Goal: Information Seeking & Learning: Check status

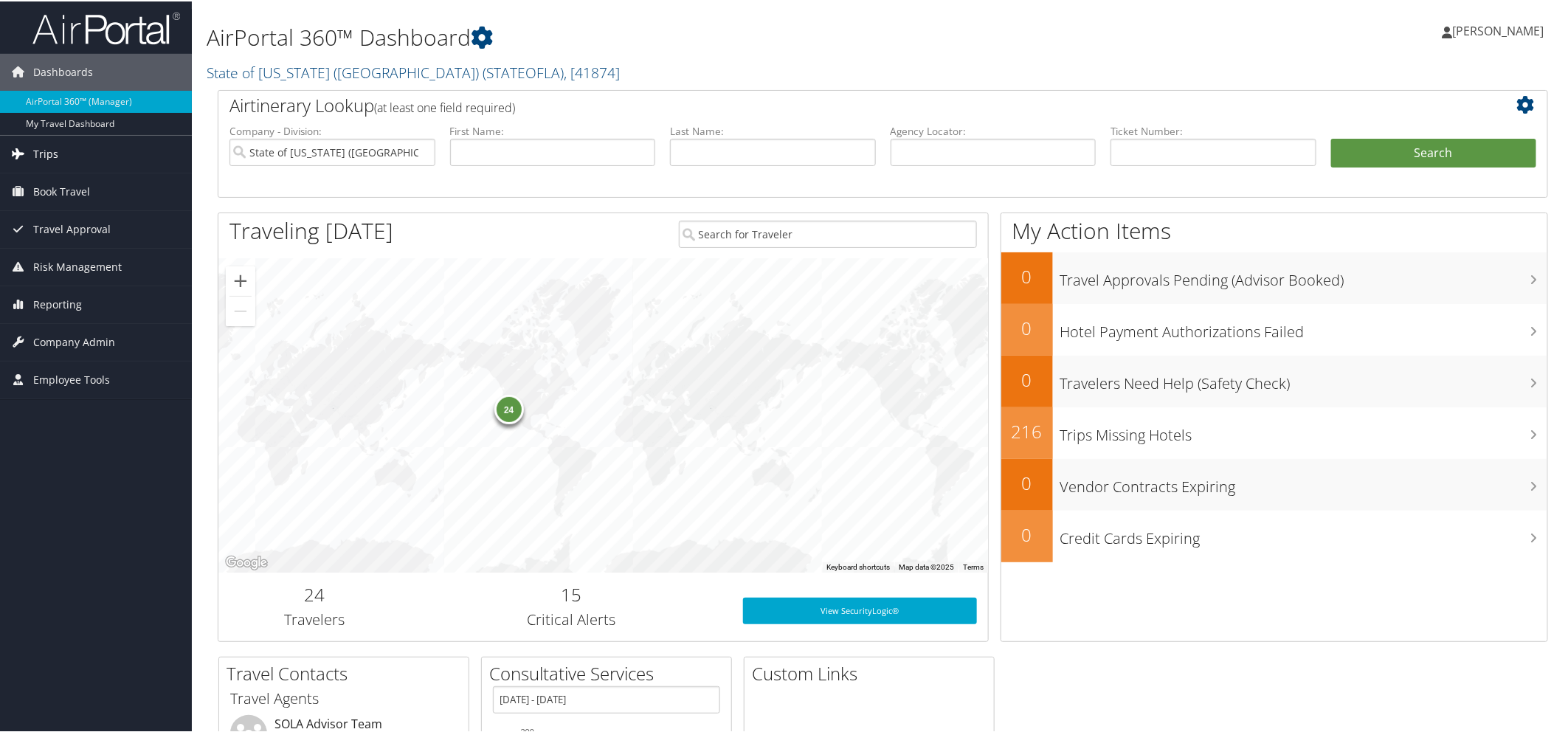
click at [45, 155] on span "Trips" at bounding box center [45, 152] width 25 height 37
click at [54, 303] on span "Book Travel" at bounding box center [61, 301] width 57 height 37
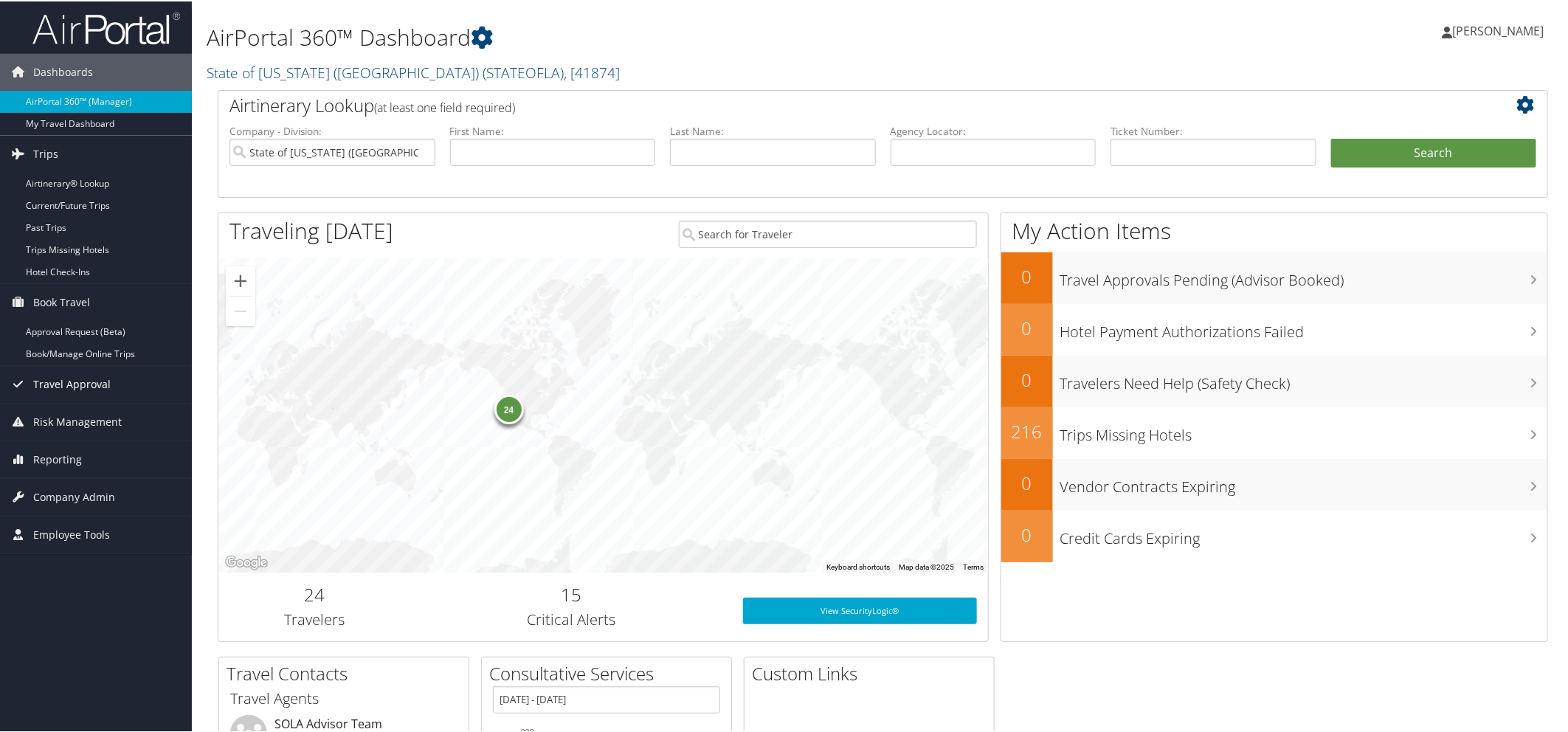
click at [71, 383] on span "Travel Approval" at bounding box center [71, 383] width 78 height 37
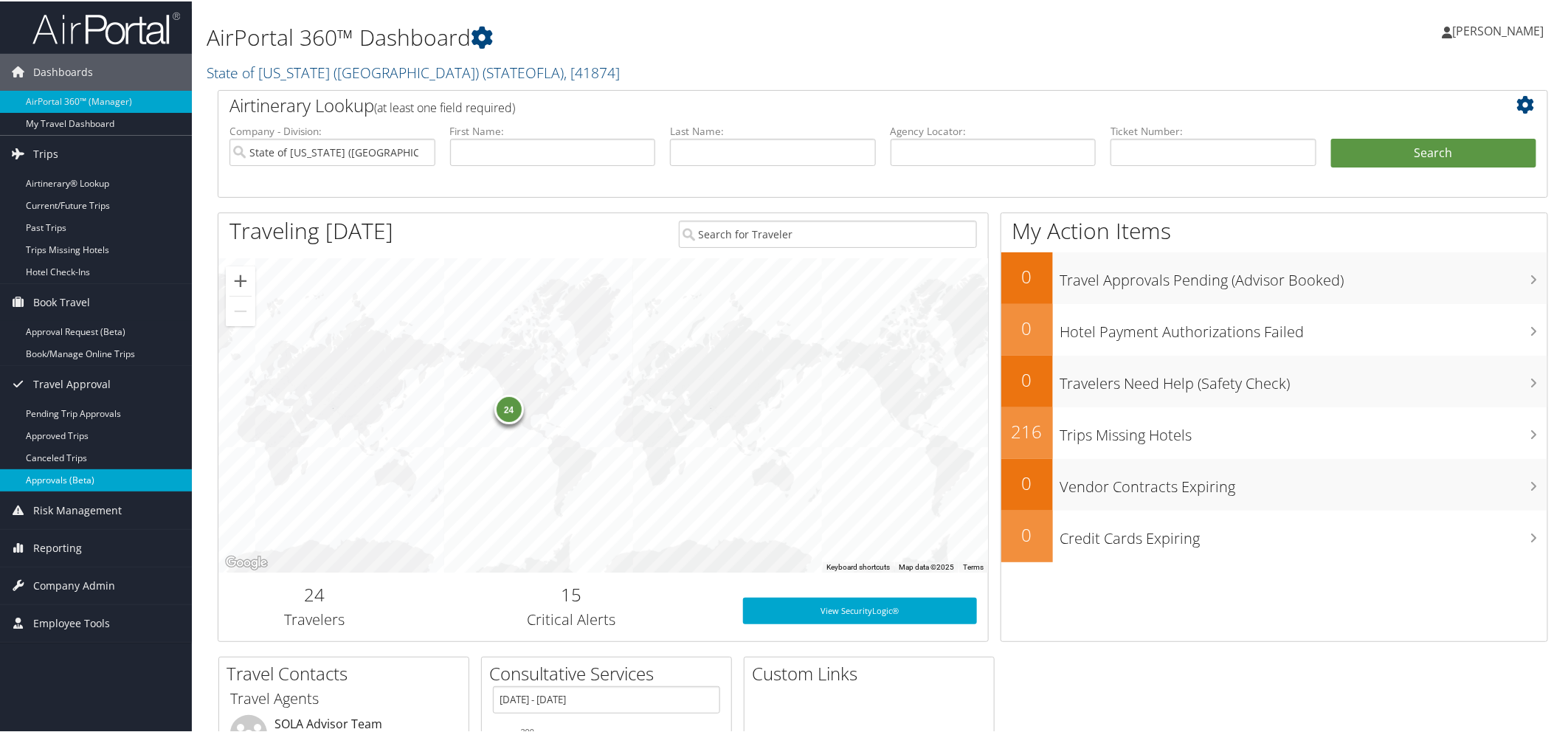
click at [69, 478] on link "Approvals (Beta)" at bounding box center [96, 478] width 192 height 22
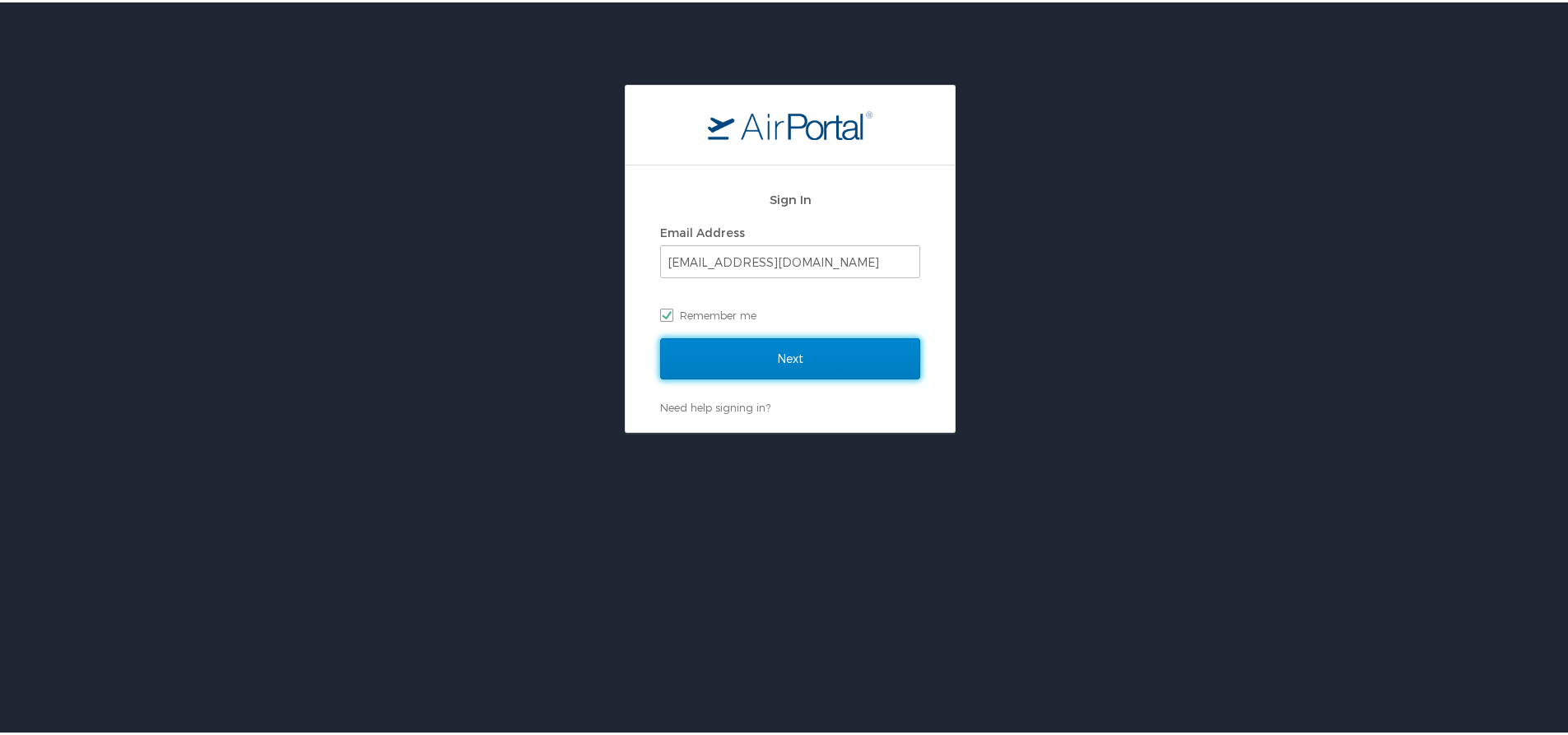
click at [738, 358] on input "Next" at bounding box center [790, 356] width 261 height 41
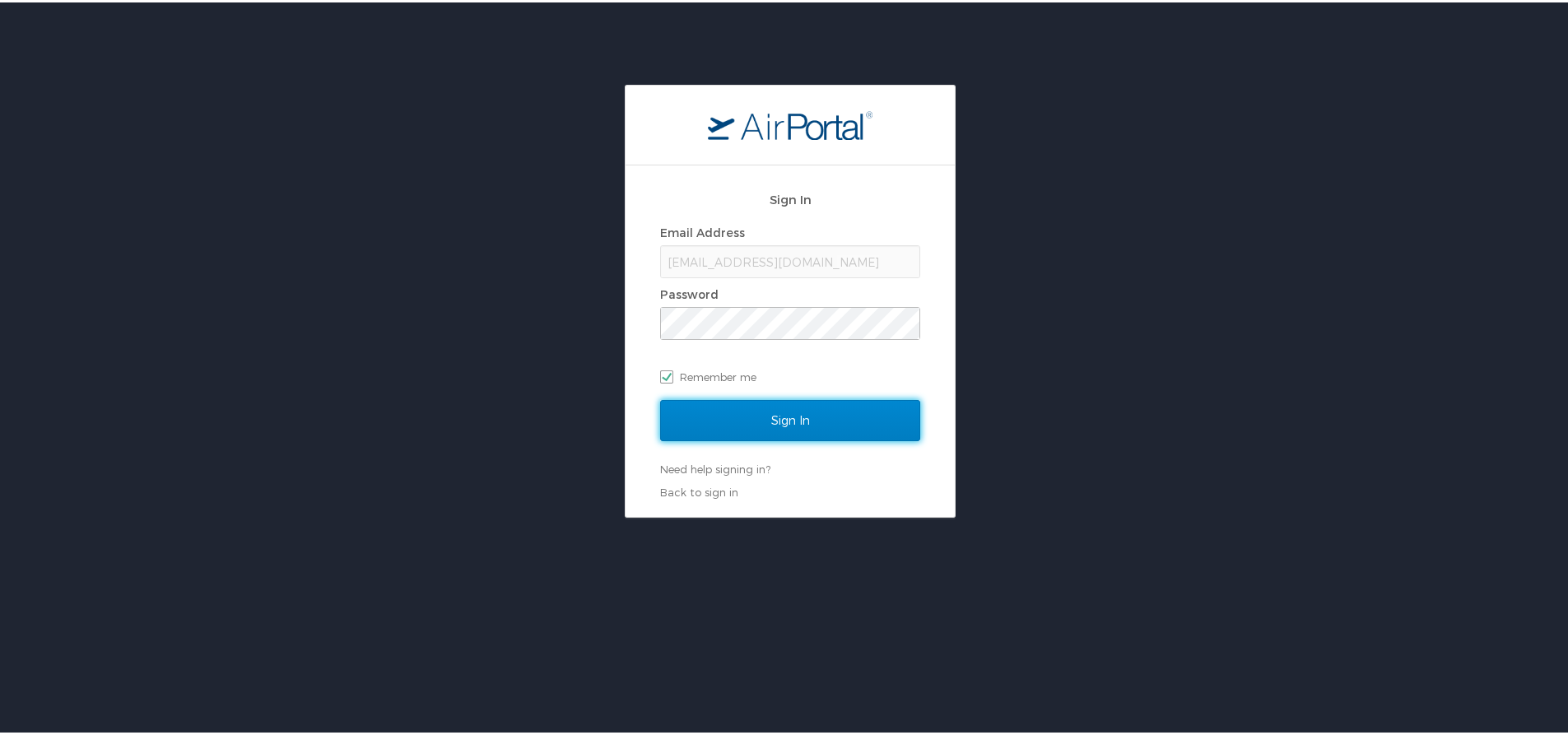
click at [738, 423] on input "Sign In" at bounding box center [790, 418] width 261 height 41
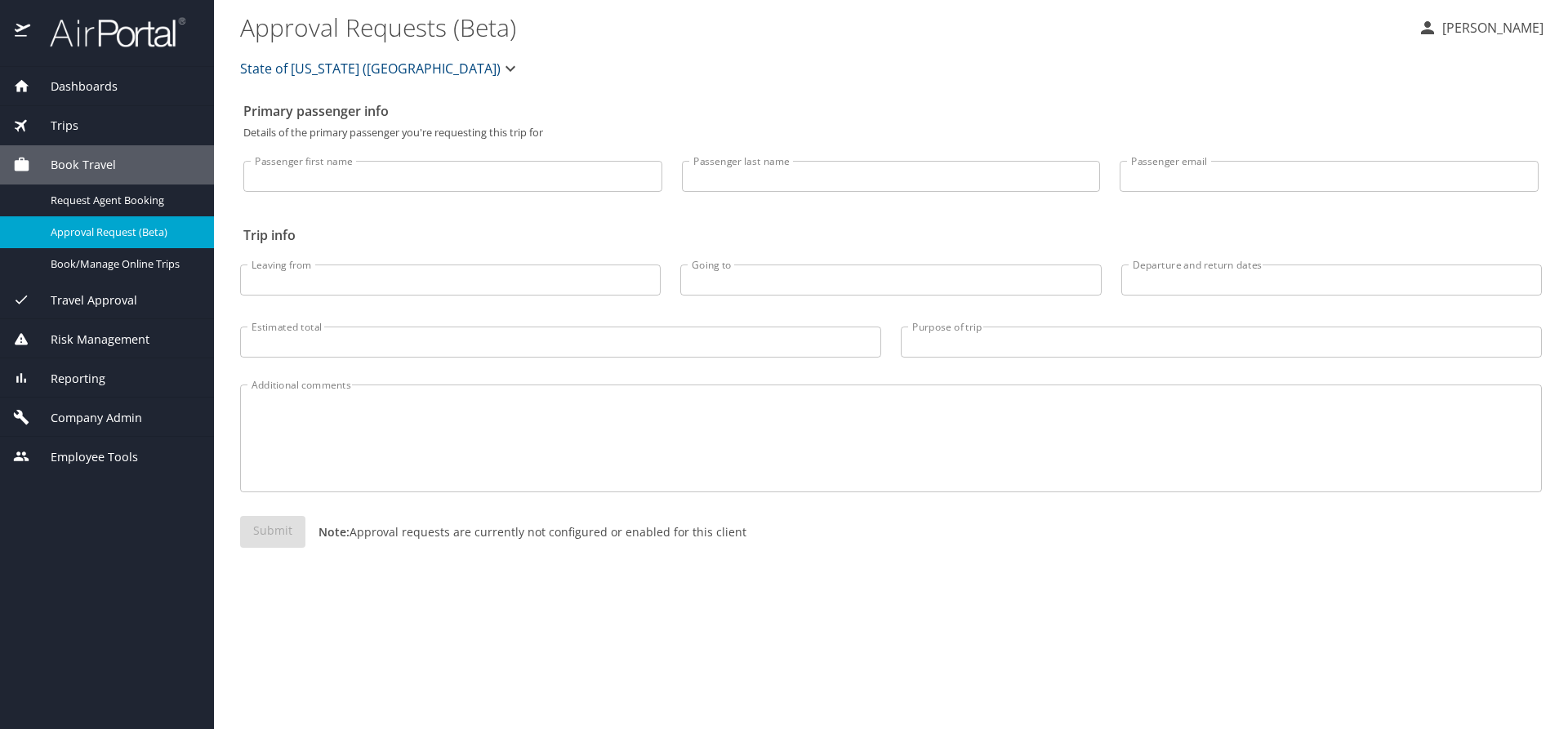
click at [128, 305] on span "Travel Approval" at bounding box center [83, 300] width 107 height 18
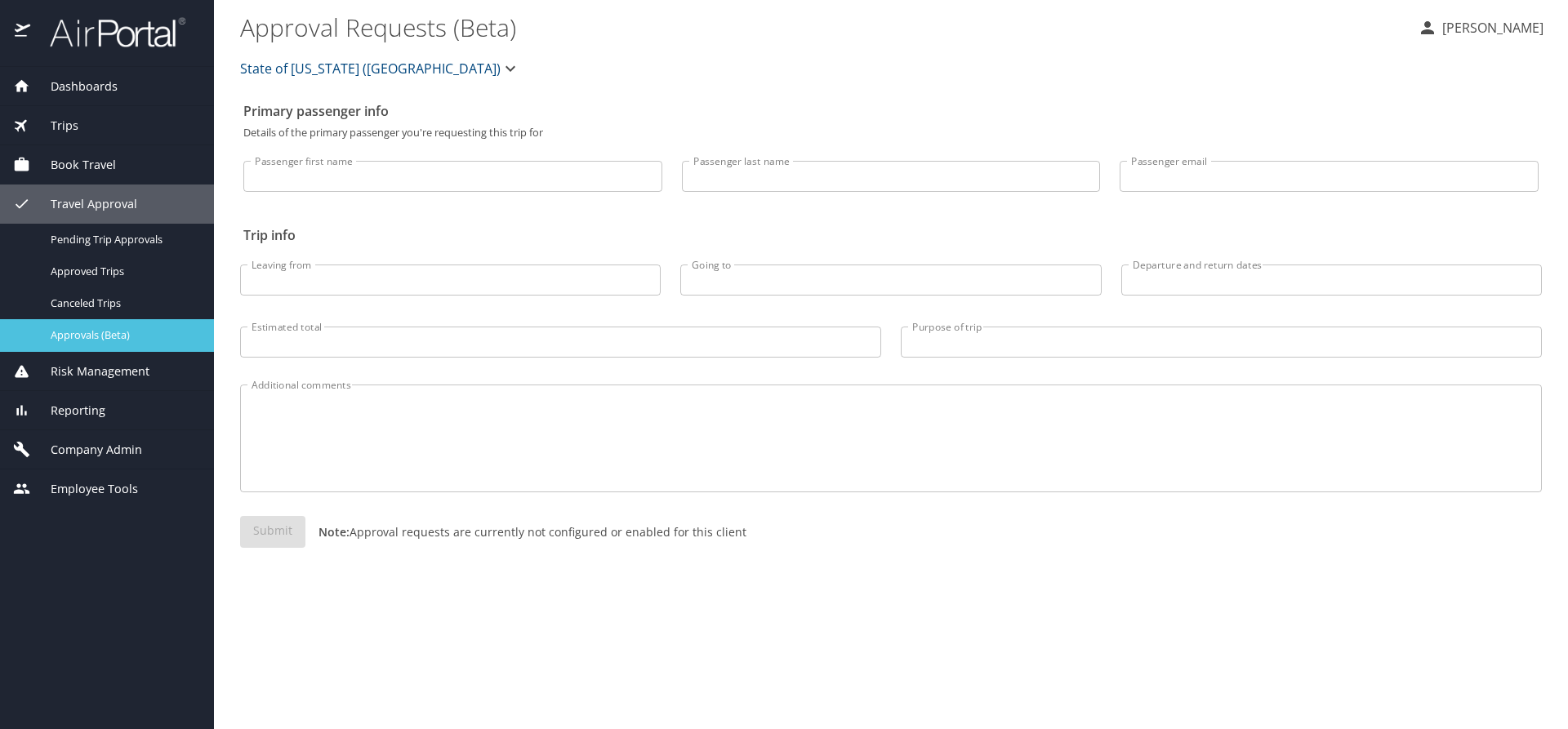
click at [119, 335] on span "Approvals (Beta)" at bounding box center [122, 336] width 144 height 15
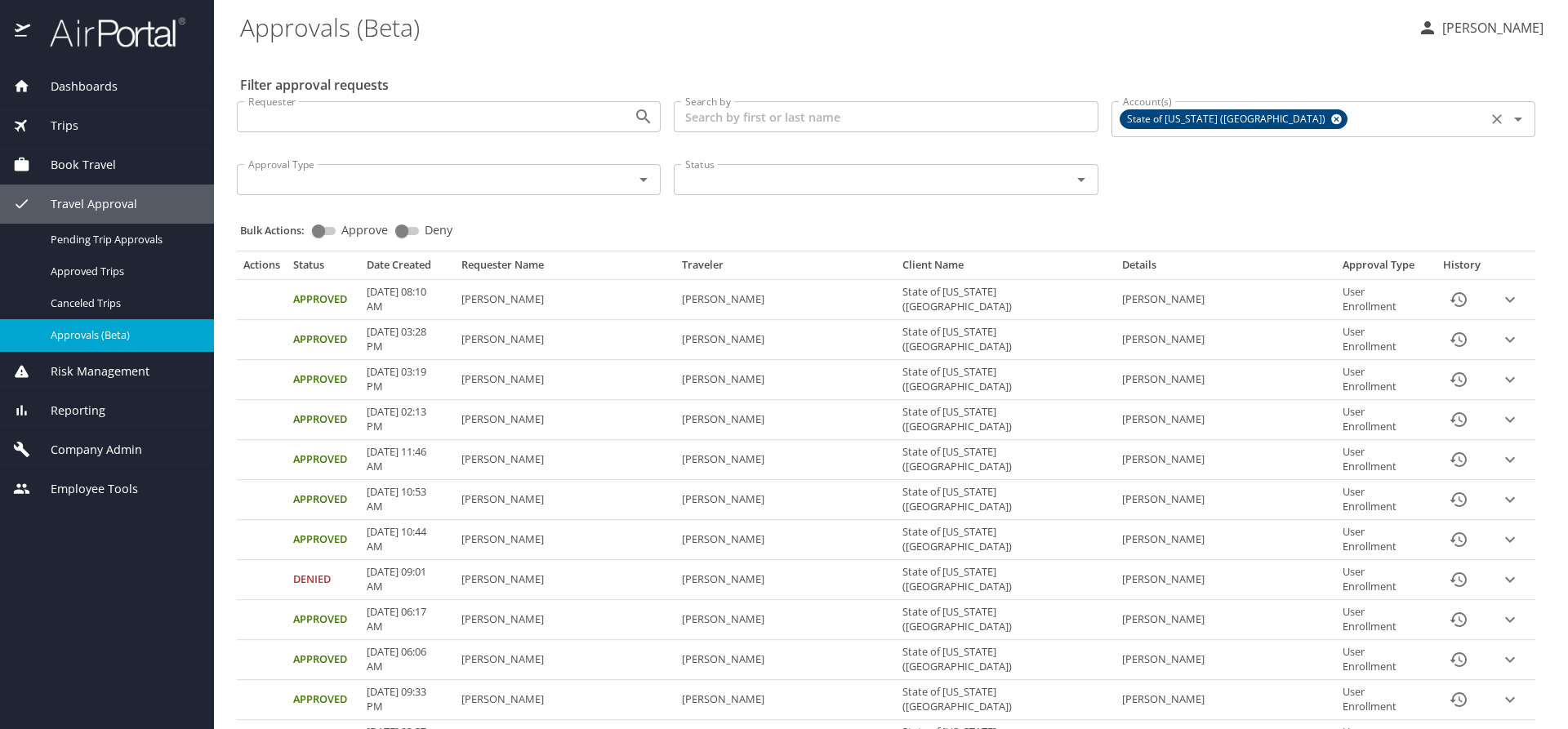
click at [1331, 121] on icon at bounding box center [1336, 120] width 11 height 11
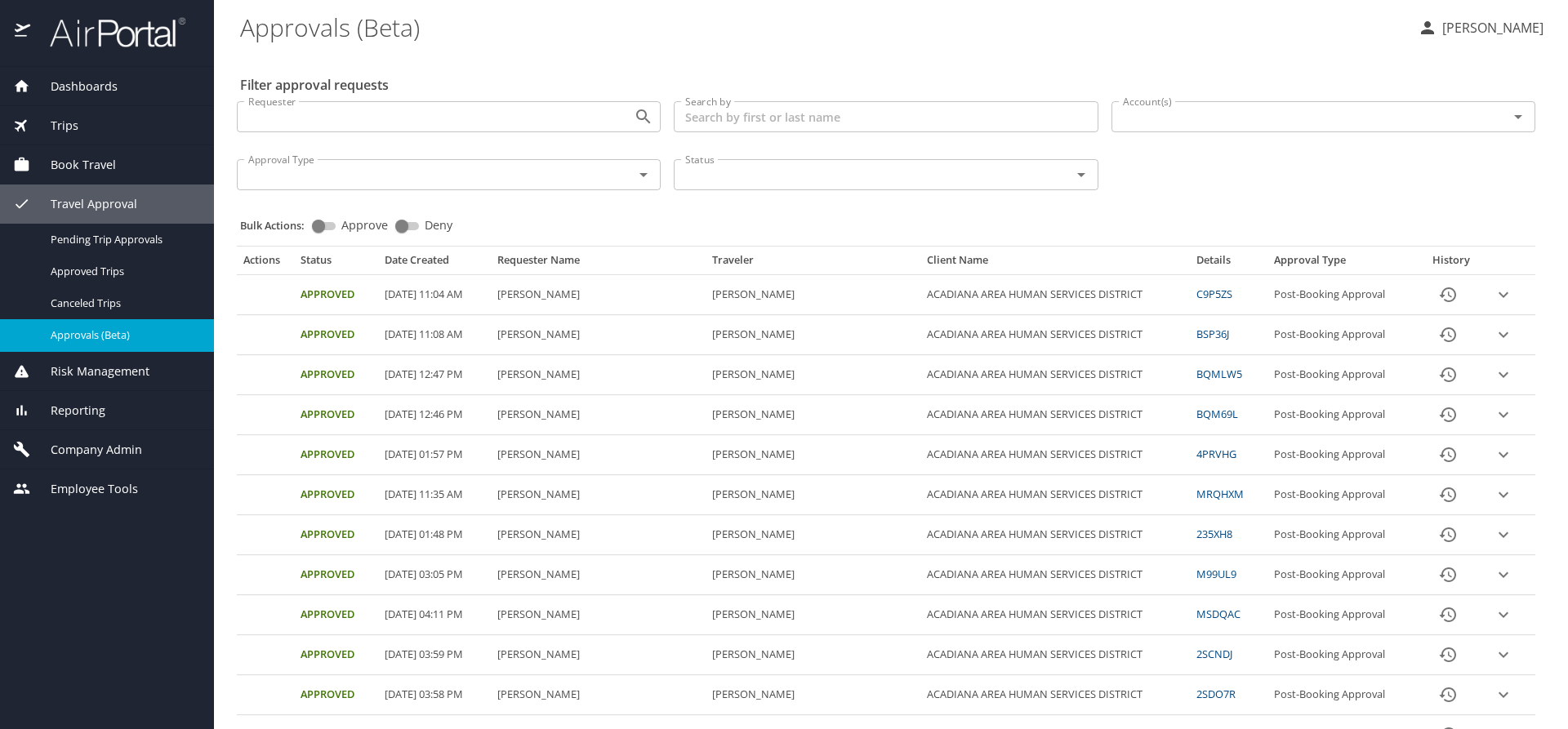
click at [1148, 125] on input "Account(s)" at bounding box center [1298, 117] width 365 height 21
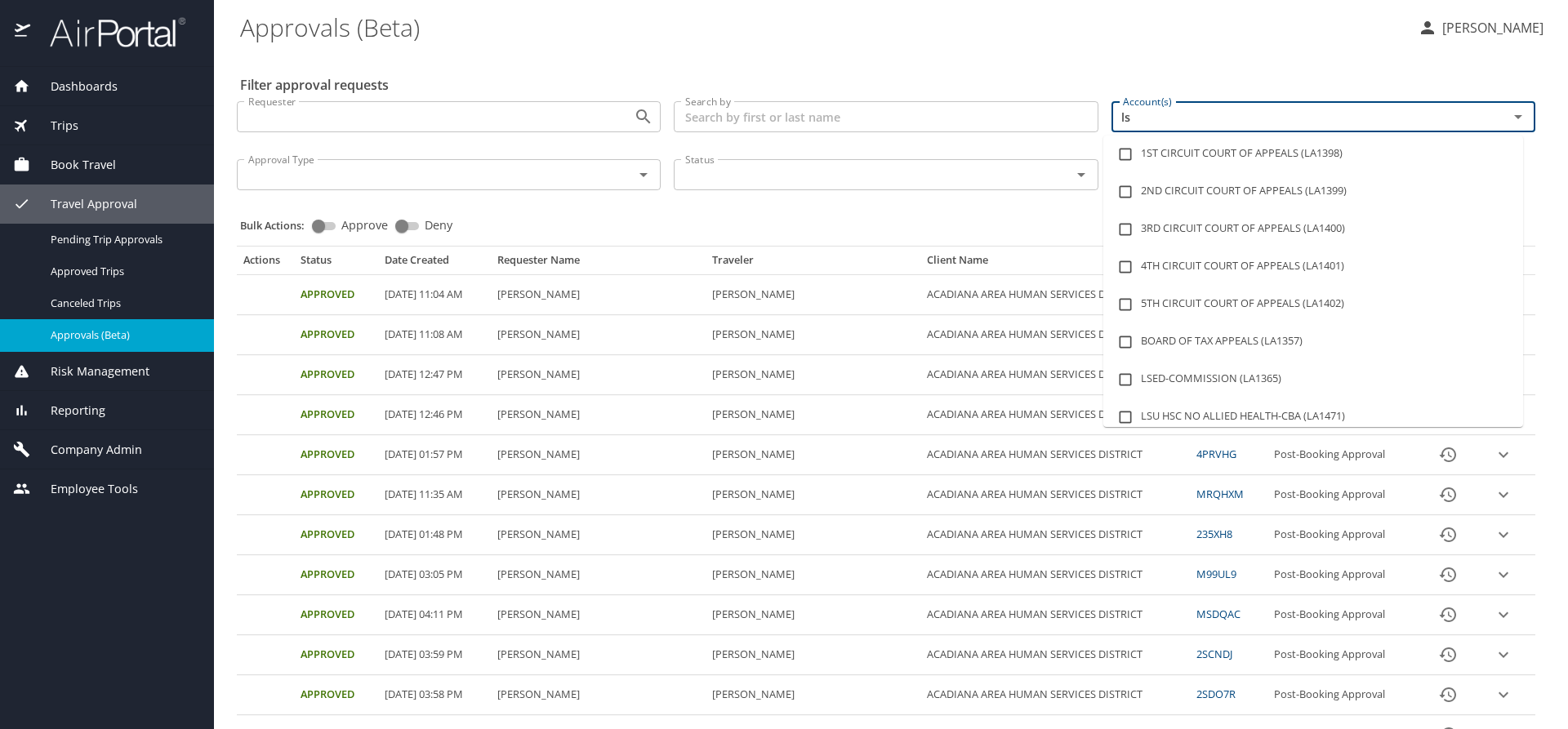
type input "lsu"
click at [1235, 378] on li "LSU LSU HEALTH SCIENCES CTR N O (LA1482)" at bounding box center [1312, 379] width 419 height 38
checkbox input "true"
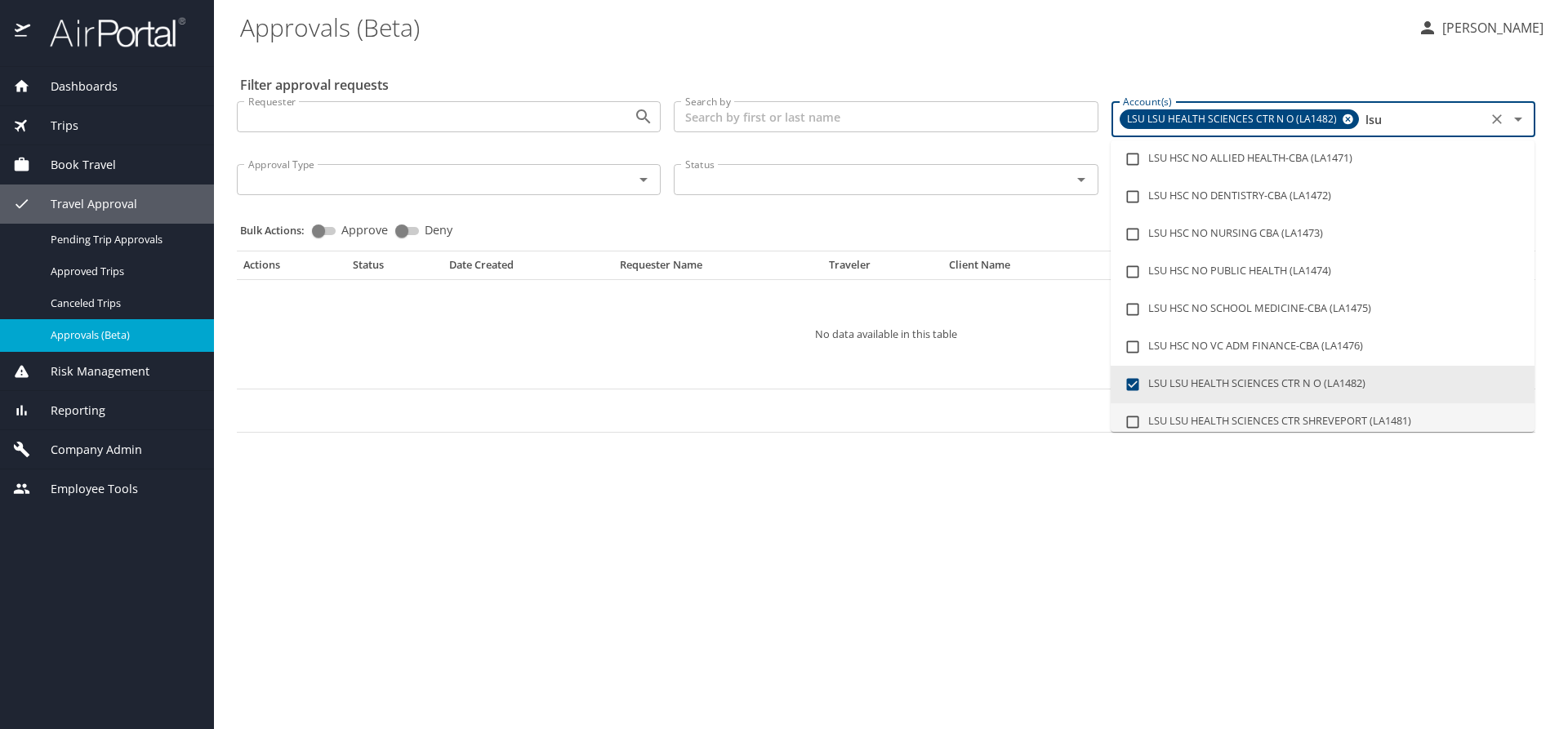
click at [1263, 421] on li "LSU LSU HEALTH SCIENCES CTR SHREVEPORT (LA1481)" at bounding box center [1321, 421] width 423 height 38
checkbox input "true"
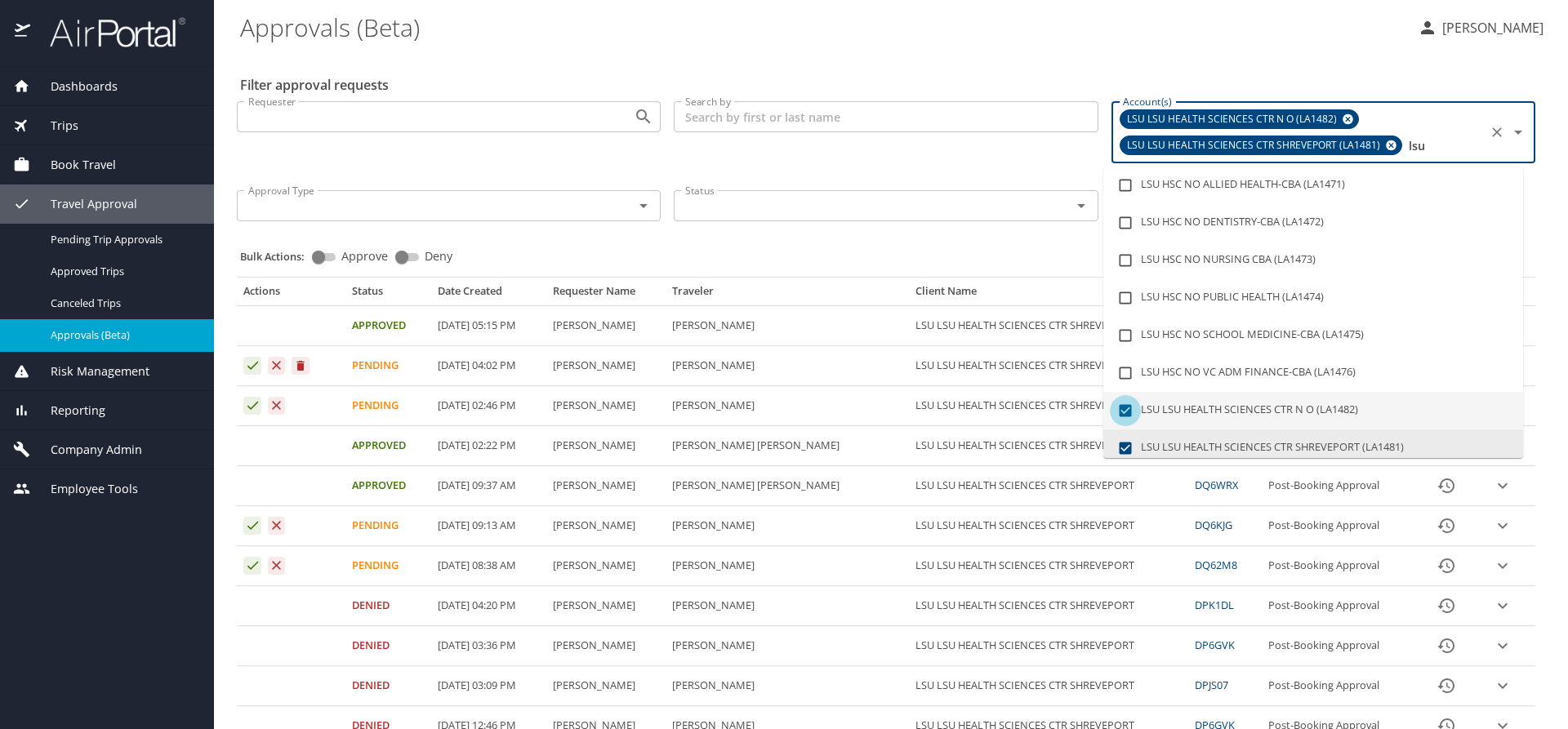
click at [1126, 409] on input "checkbox" at bounding box center [1125, 411] width 31 height 31
checkbox input "false"
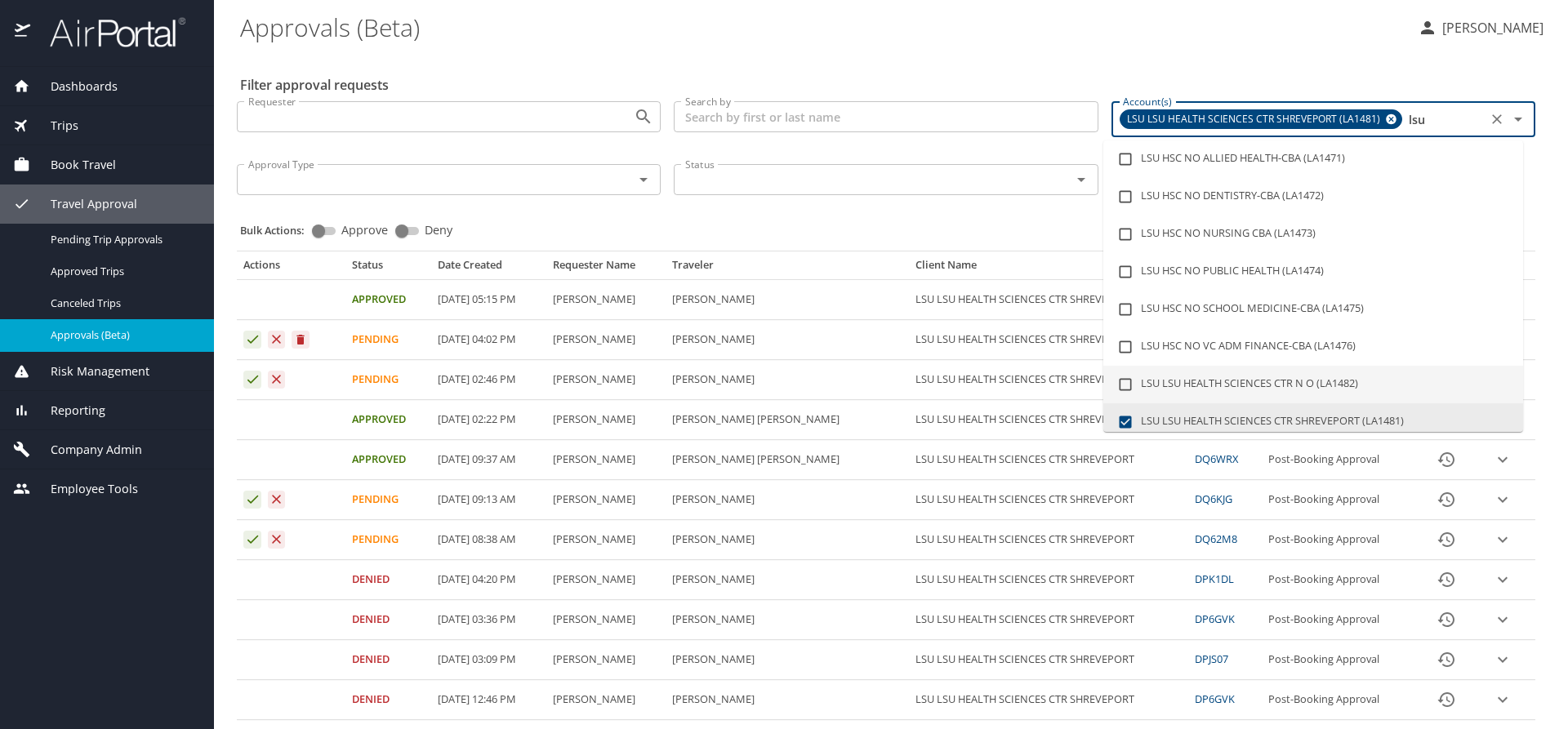
type input "lsu"
click at [1015, 217] on div "Bulk Actions: Approve Deny" at bounding box center [891, 223] width 1302 height 36
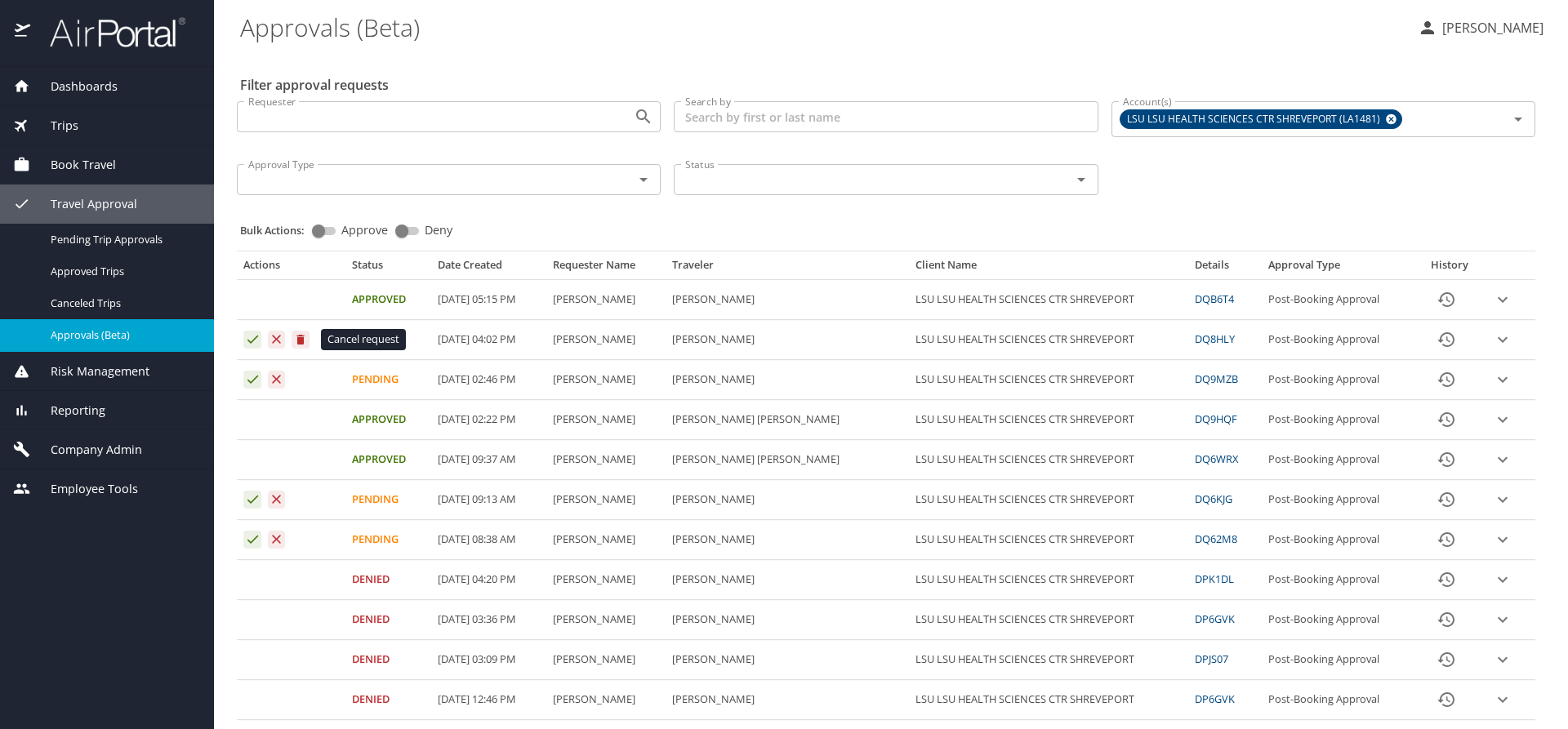
click at [303, 341] on icon "Approval table" at bounding box center [301, 339] width 8 height 10
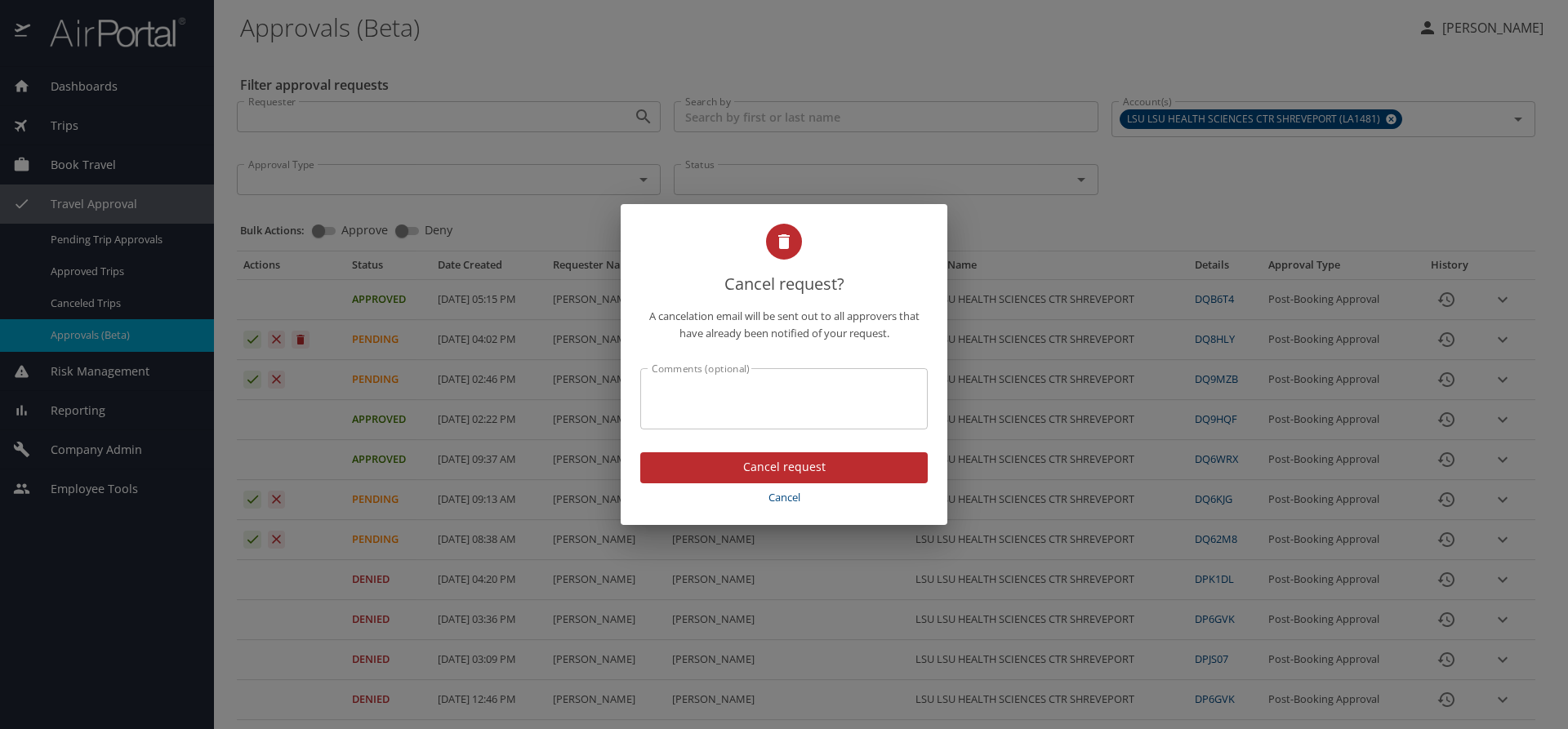
click at [715, 466] on span "Cancel request" at bounding box center [783, 467] width 261 height 20
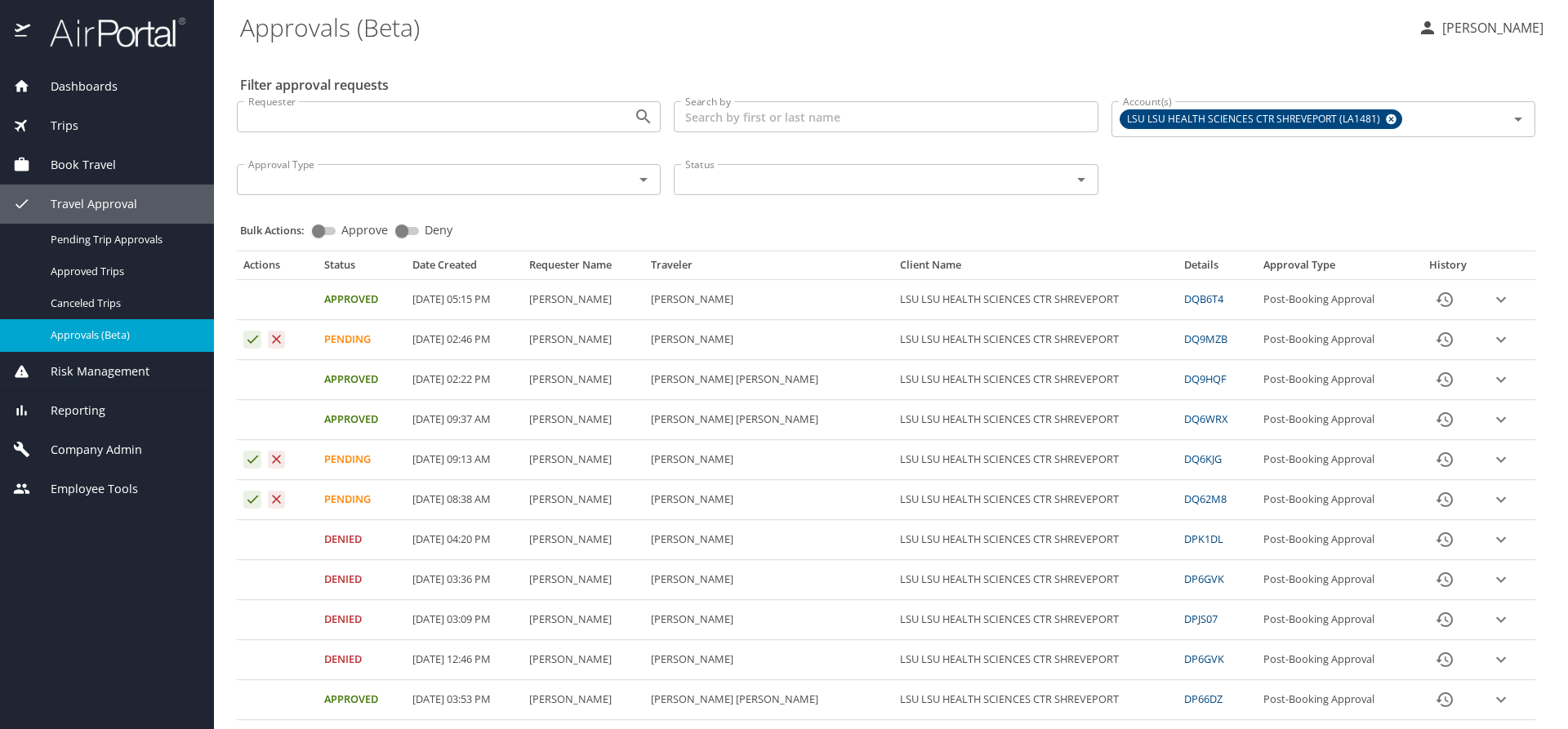
click at [99, 92] on span "Dashboards" at bounding box center [73, 86] width 88 height 18
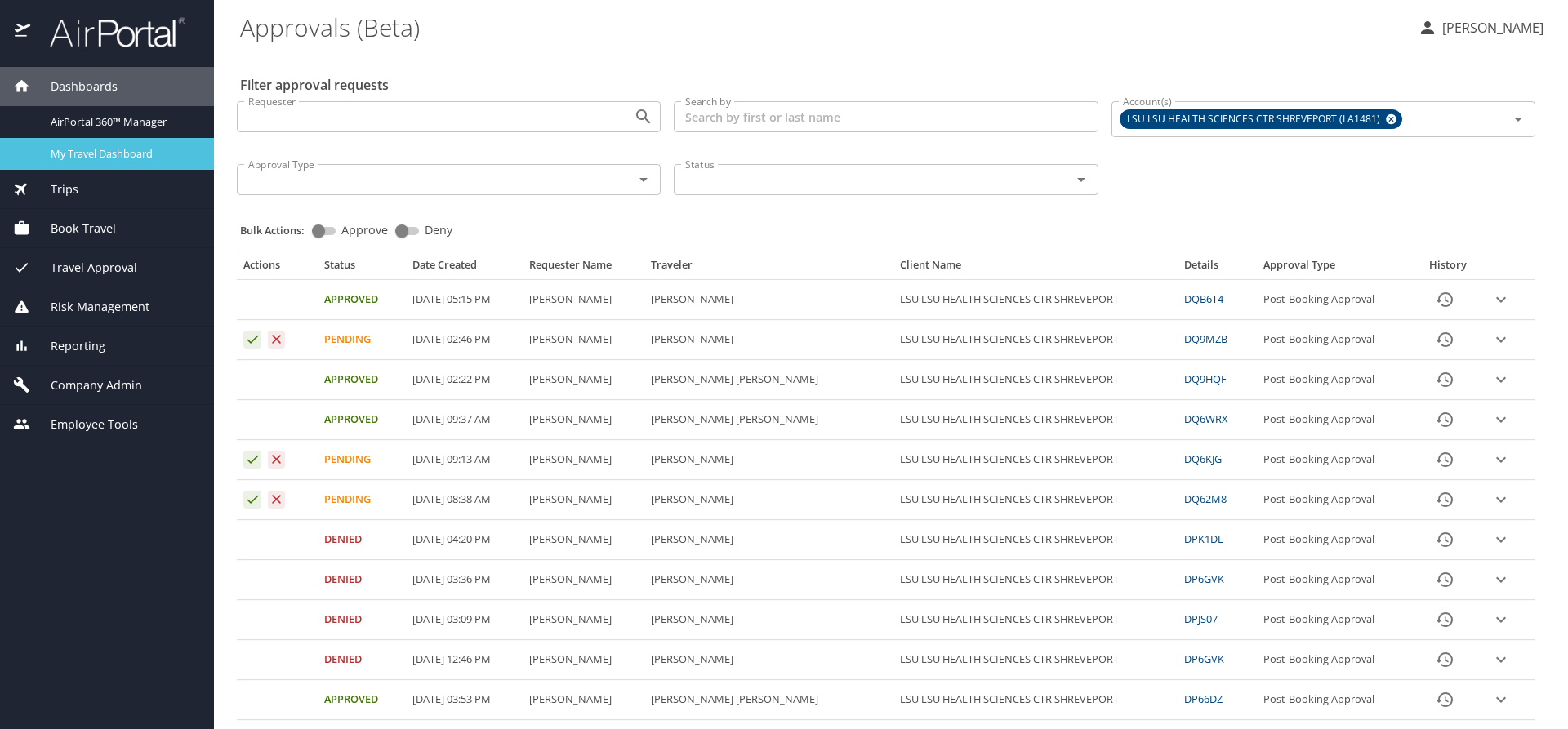
click at [109, 145] on div "My Travel Dashboard" at bounding box center [107, 153] width 188 height 18
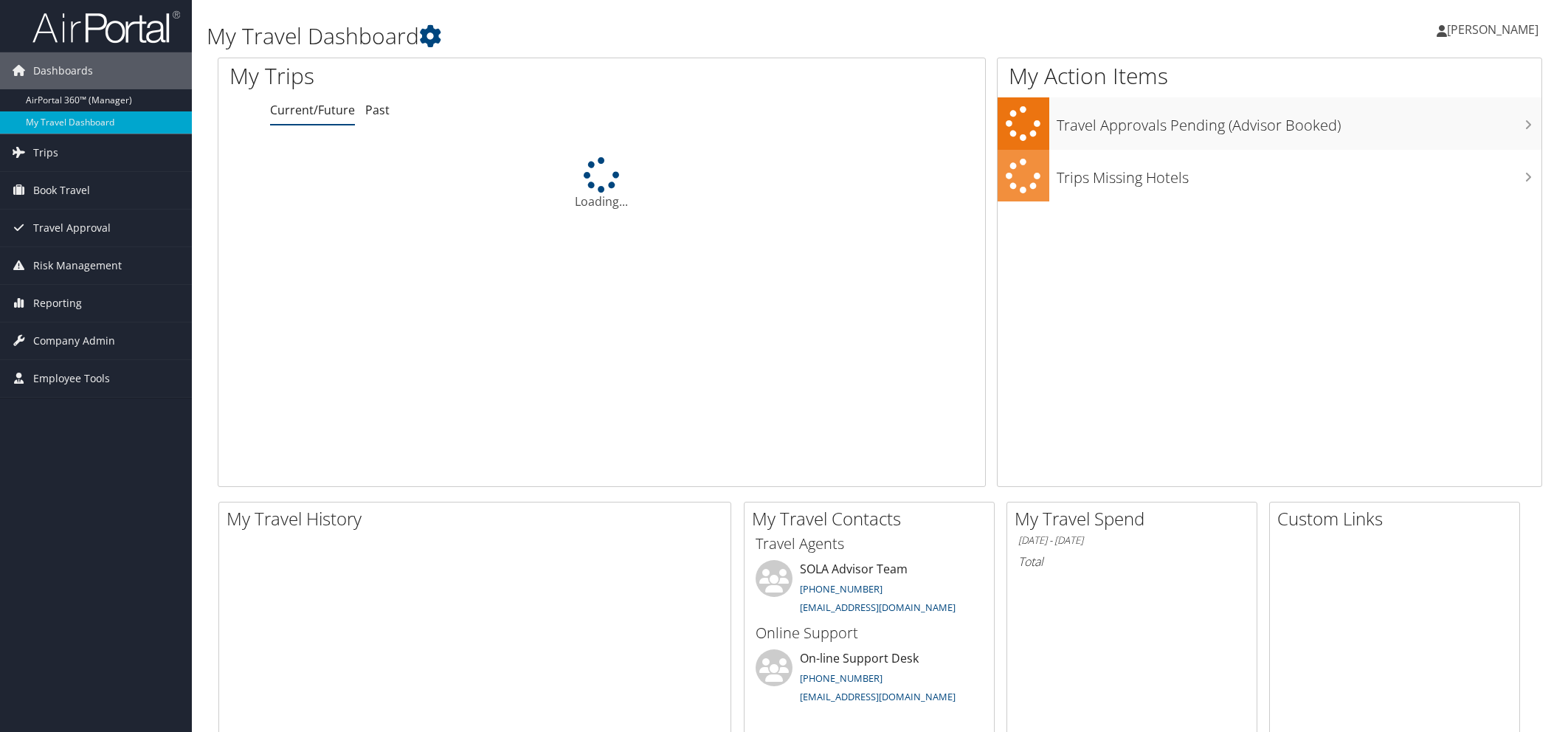
click at [24, 79] on icon at bounding box center [17, 70] width 22 height 22
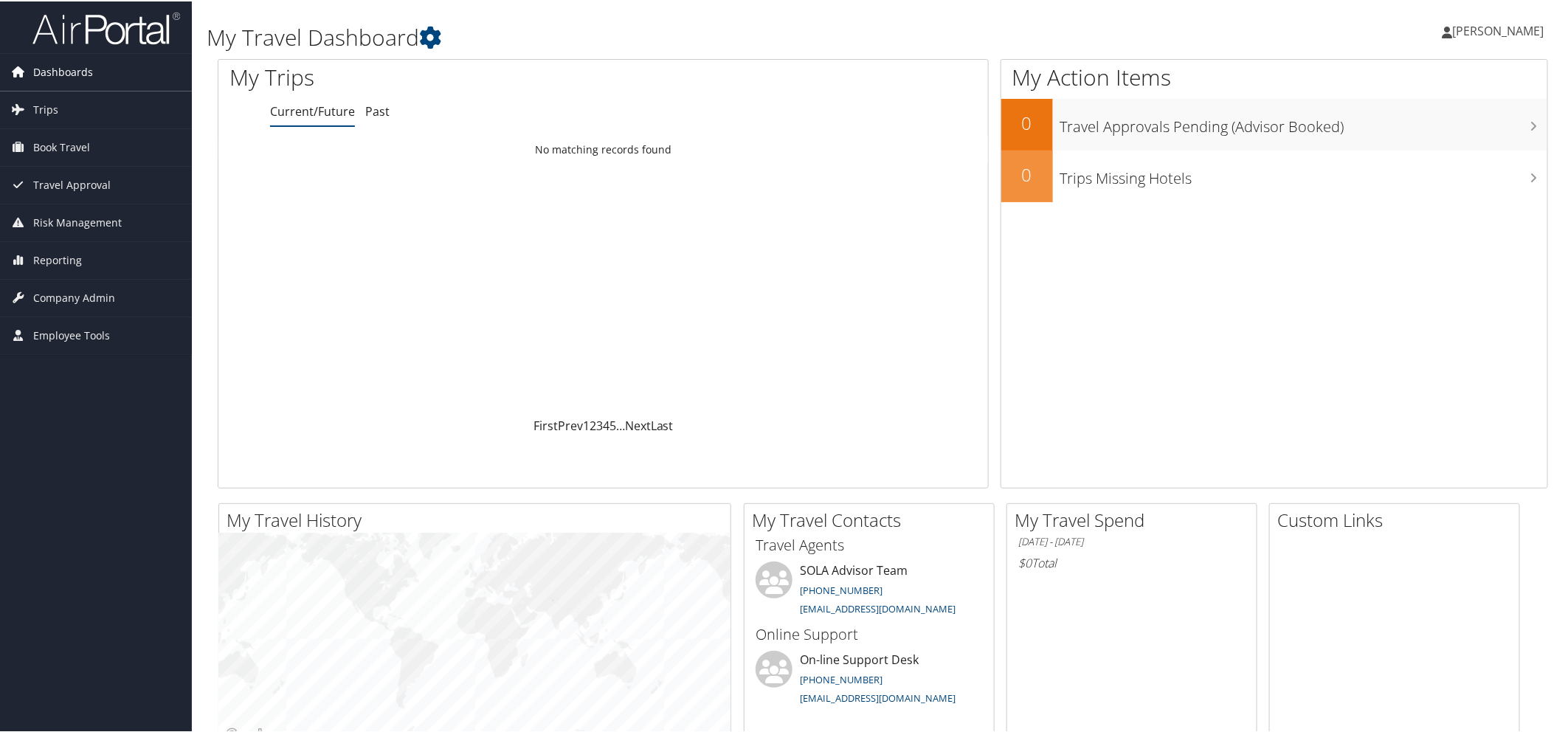
click at [36, 76] on span "Dashboards" at bounding box center [63, 71] width 60 height 37
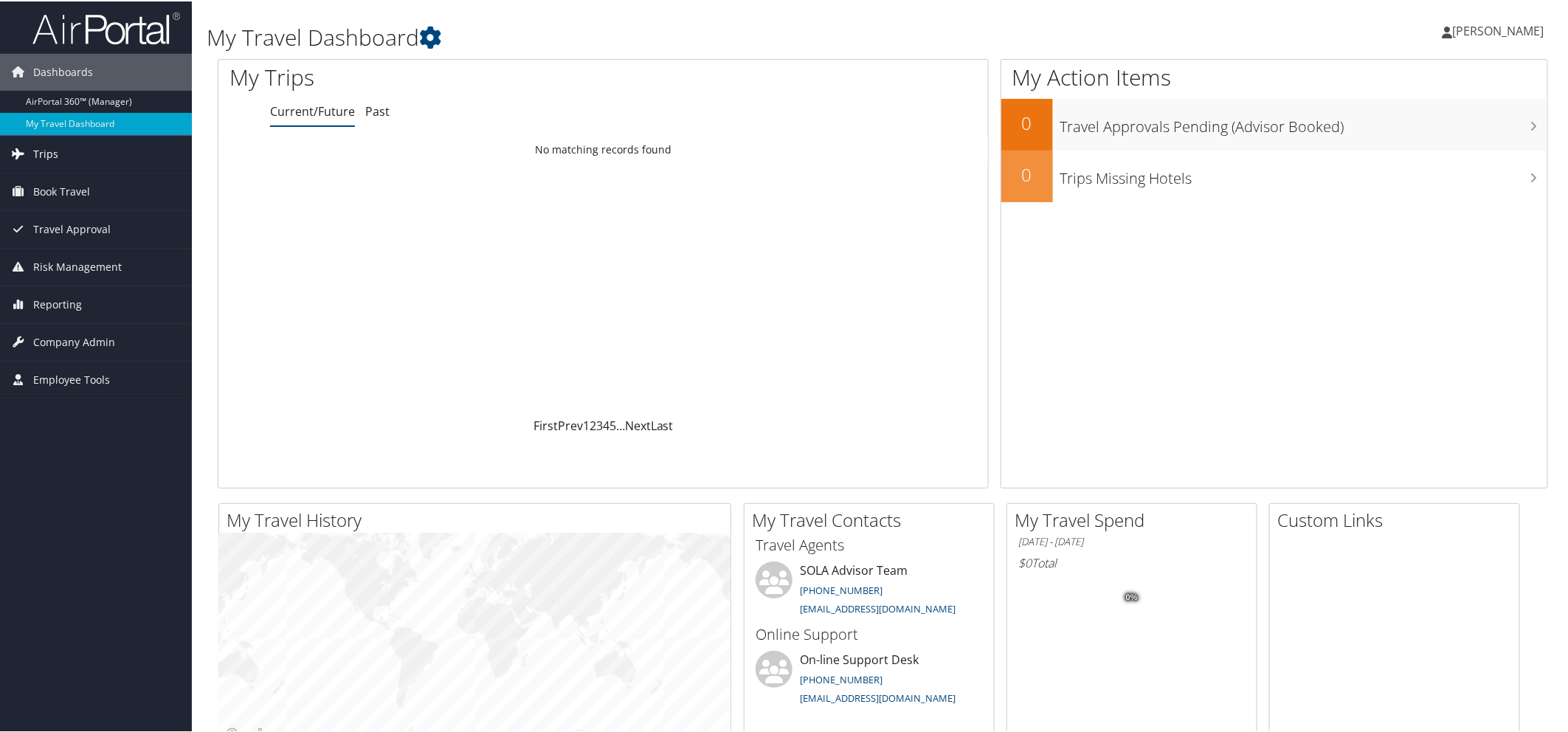
click at [64, 147] on link "Trips" at bounding box center [96, 152] width 192 height 37
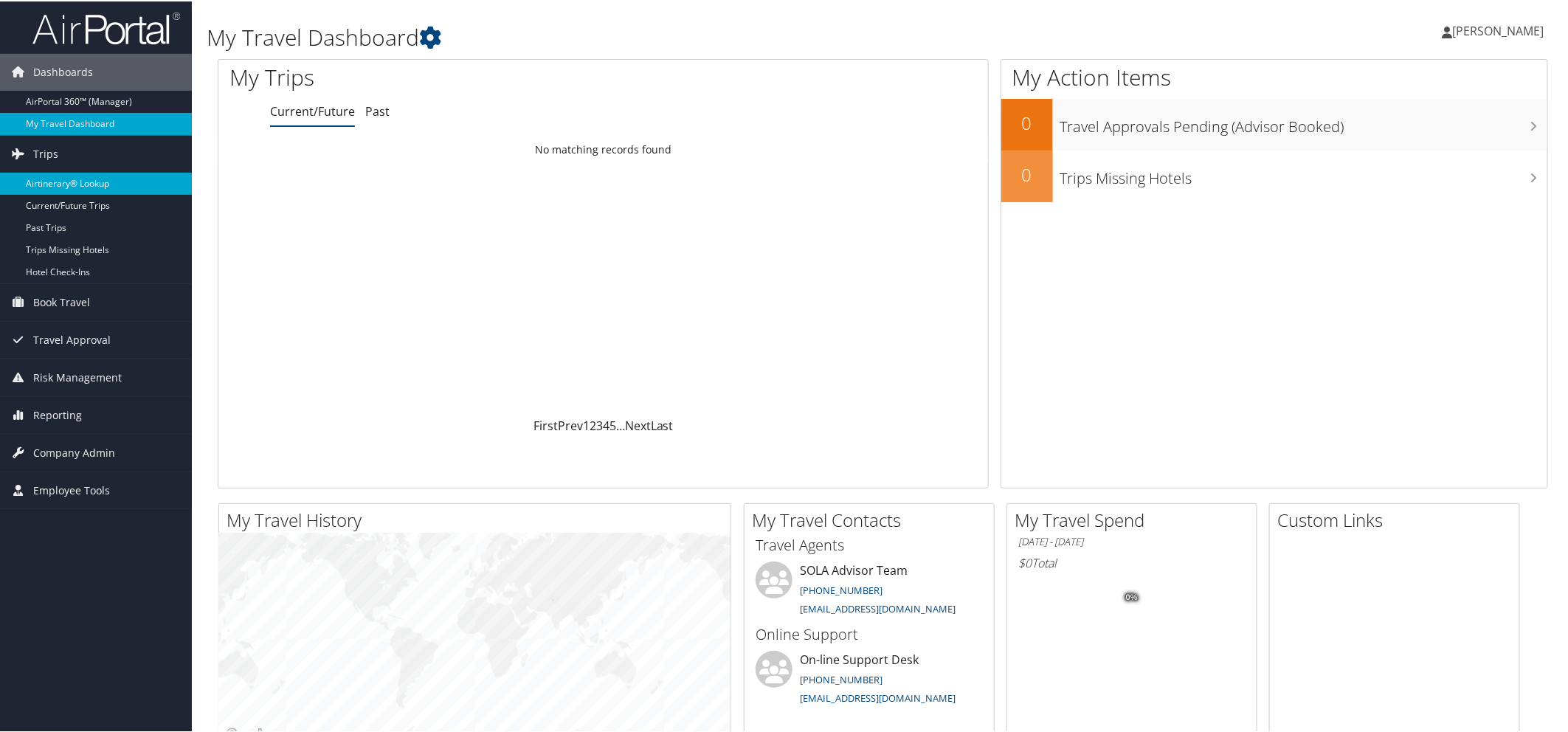
click at [94, 182] on link "Airtinerary® Lookup" at bounding box center [96, 181] width 192 height 22
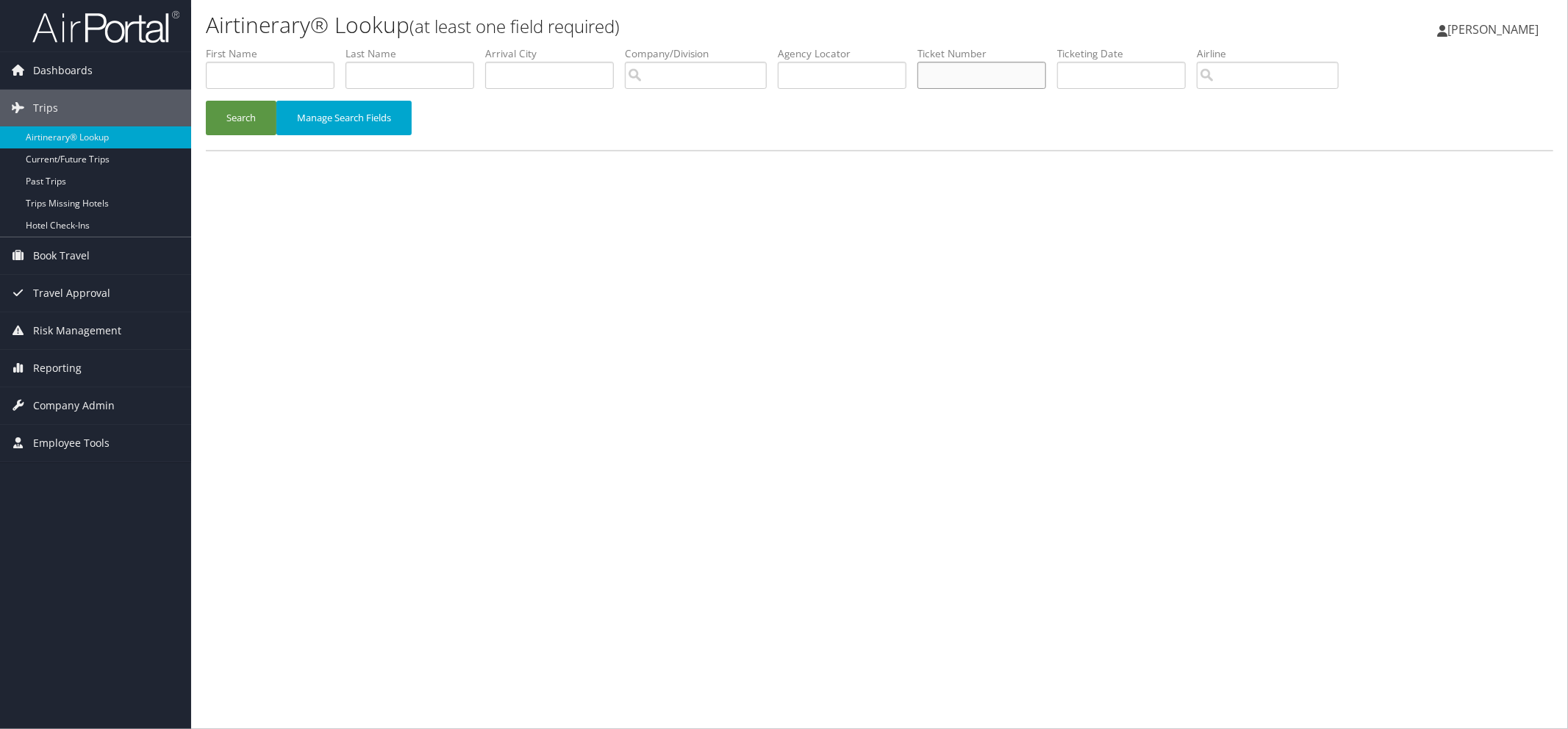
click at [1040, 72] on input "text" at bounding box center [982, 75] width 128 height 27
click at [250, 111] on button "Search" at bounding box center [240, 118] width 70 height 35
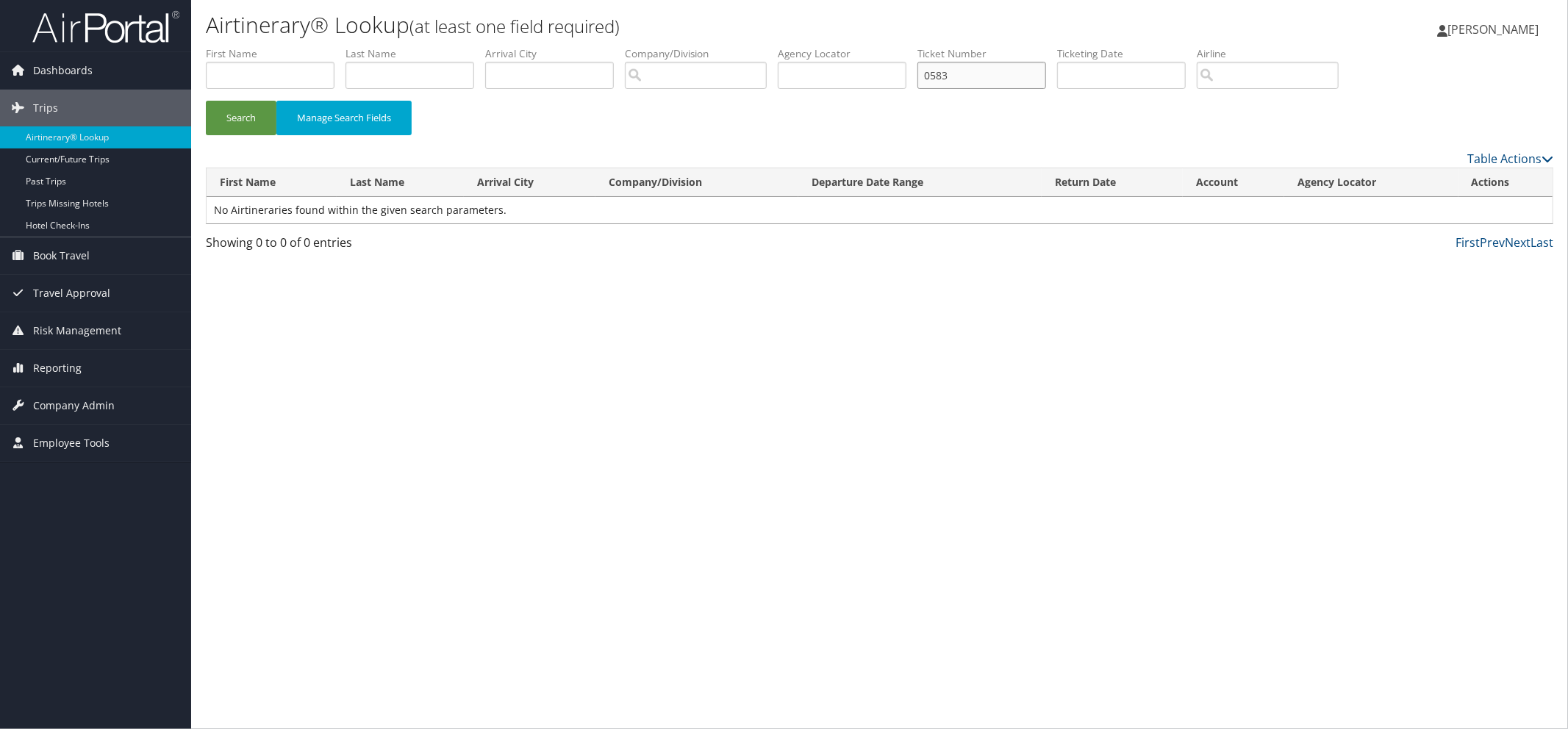
drag, startPoint x: 1025, startPoint y: 71, endPoint x: 945, endPoint y: 69, distance: 80.0
click at [945, 46] on ul "First Name Last Name Departure City Arrival City Company/Division Airport/City …" at bounding box center [880, 46] width 1347 height 0
click at [238, 113] on button "Search" at bounding box center [240, 118] width 70 height 35
drag, startPoint x: 1024, startPoint y: 79, endPoint x: 935, endPoint y: 74, distance: 89.1
click at [935, 46] on ul "First Name Last Name Departure City Arrival City Company/Division Airport/City …" at bounding box center [880, 46] width 1347 height 0
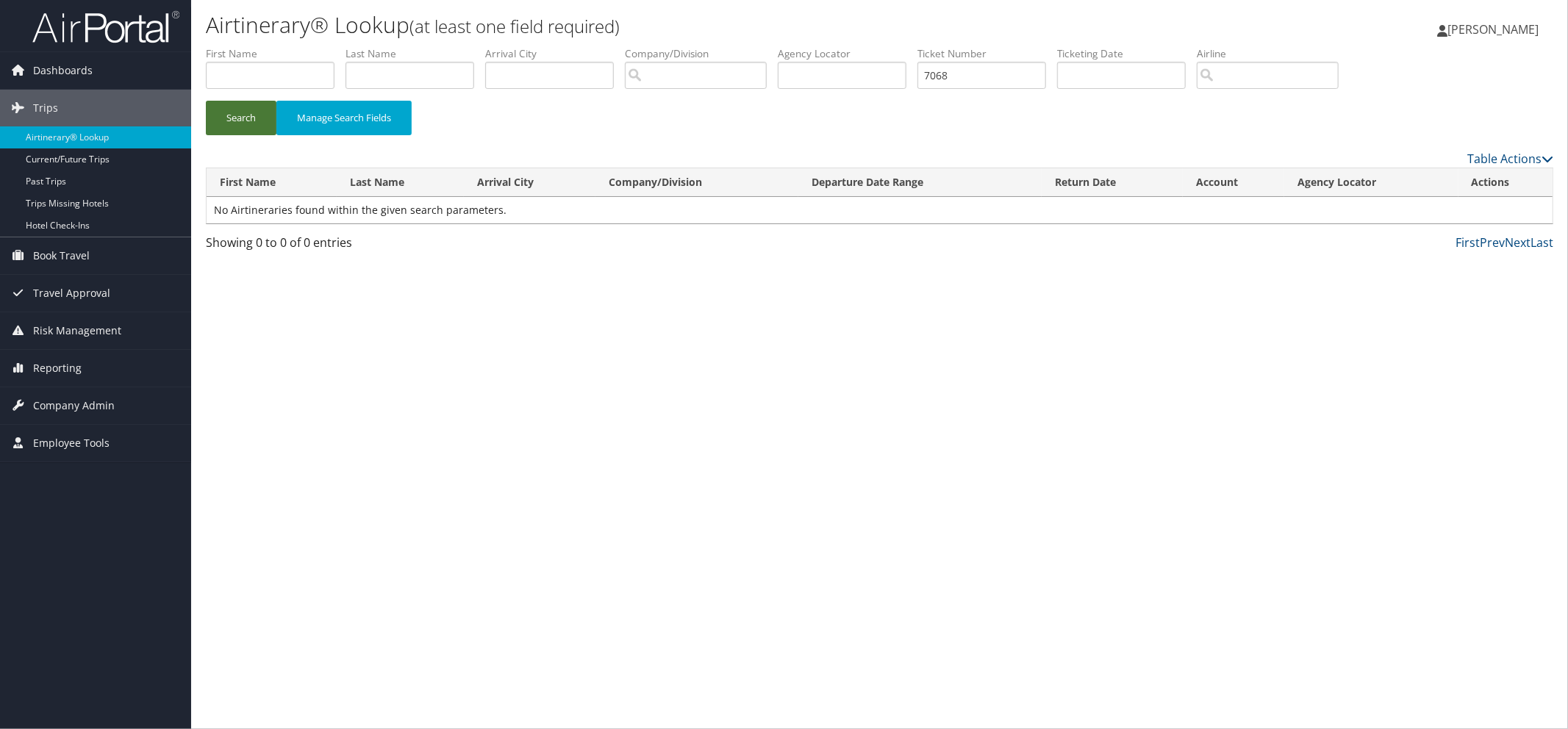
click at [236, 108] on button "Search" at bounding box center [240, 118] width 70 height 35
drag, startPoint x: 1000, startPoint y: 78, endPoint x: 924, endPoint y: 76, distance: 76.0
click at [924, 46] on ul "First Name Last Name Departure City Arrival City Company/Division Airport/City …" at bounding box center [880, 46] width 1347 height 0
type input "0017310689725"
click at [238, 115] on button "Search" at bounding box center [240, 118] width 70 height 35
